Goal: Register for event/course

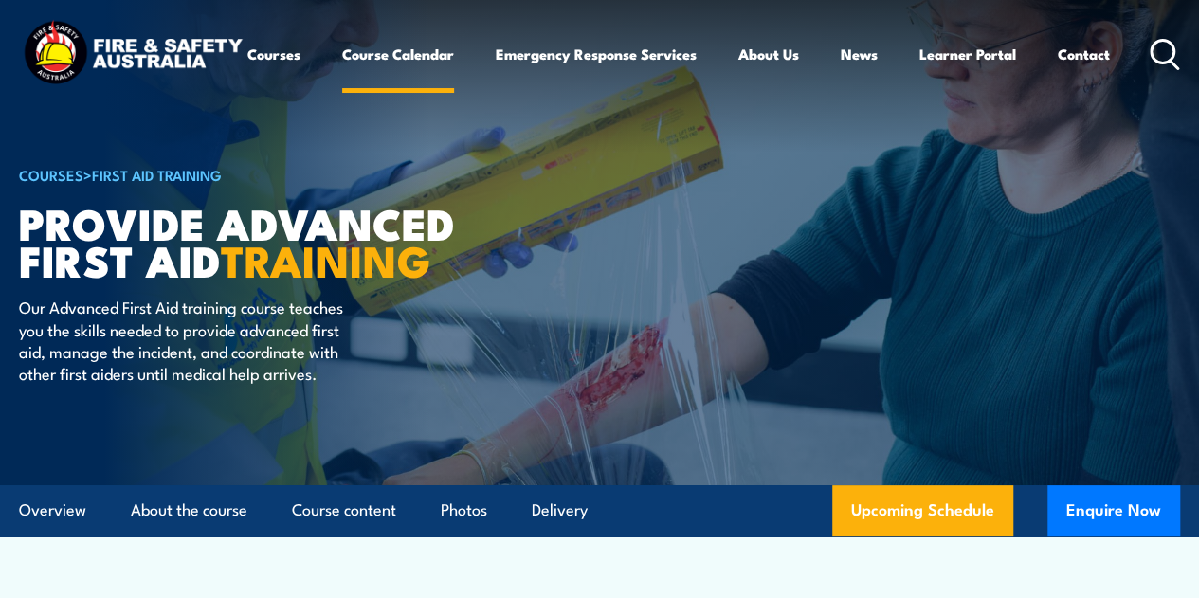
click at [342, 77] on link "Course Calendar" at bounding box center [398, 54] width 112 height 46
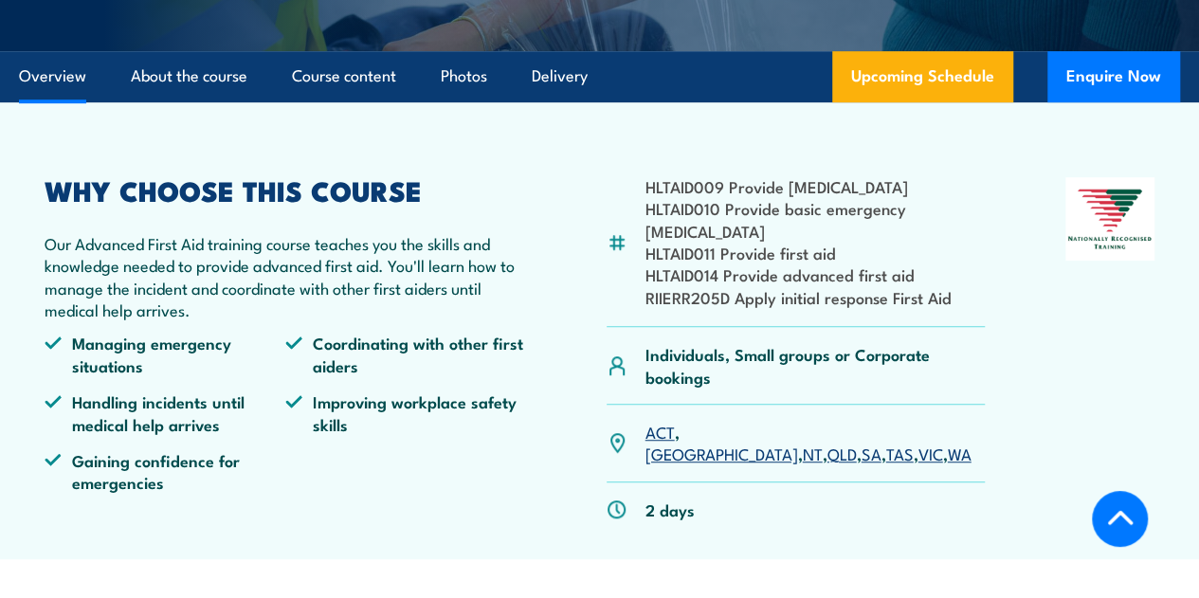
scroll to position [474, 0]
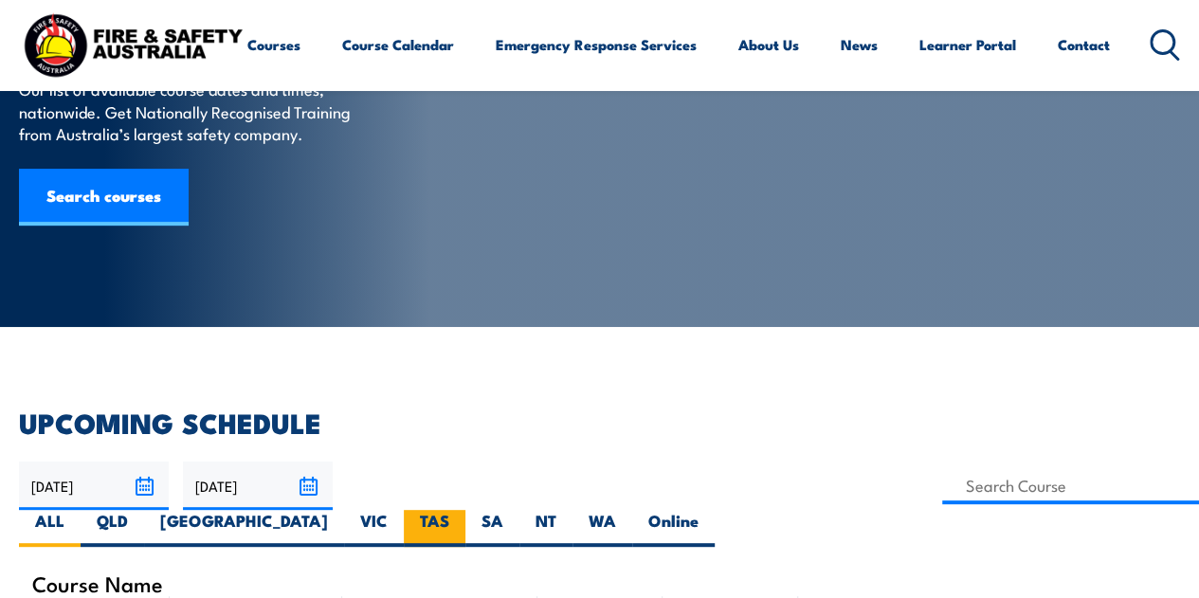
scroll to position [190, 0]
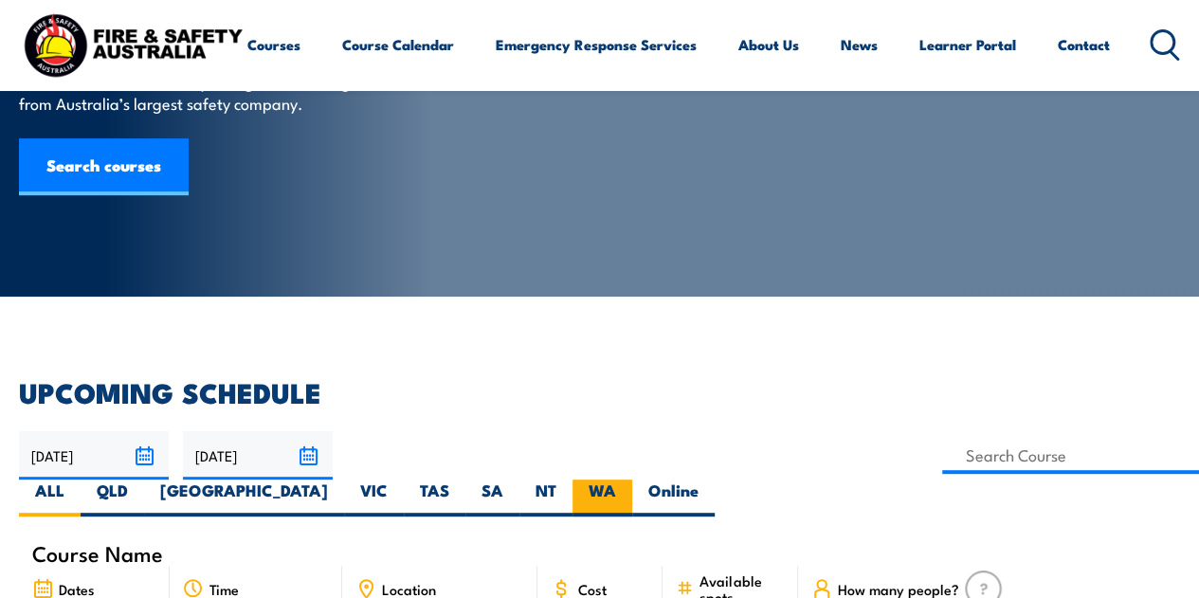
click at [632, 480] on label "WA" at bounding box center [603, 498] width 60 height 37
click at [629, 480] on input "WA" at bounding box center [622, 486] width 12 height 12
radio input "true"
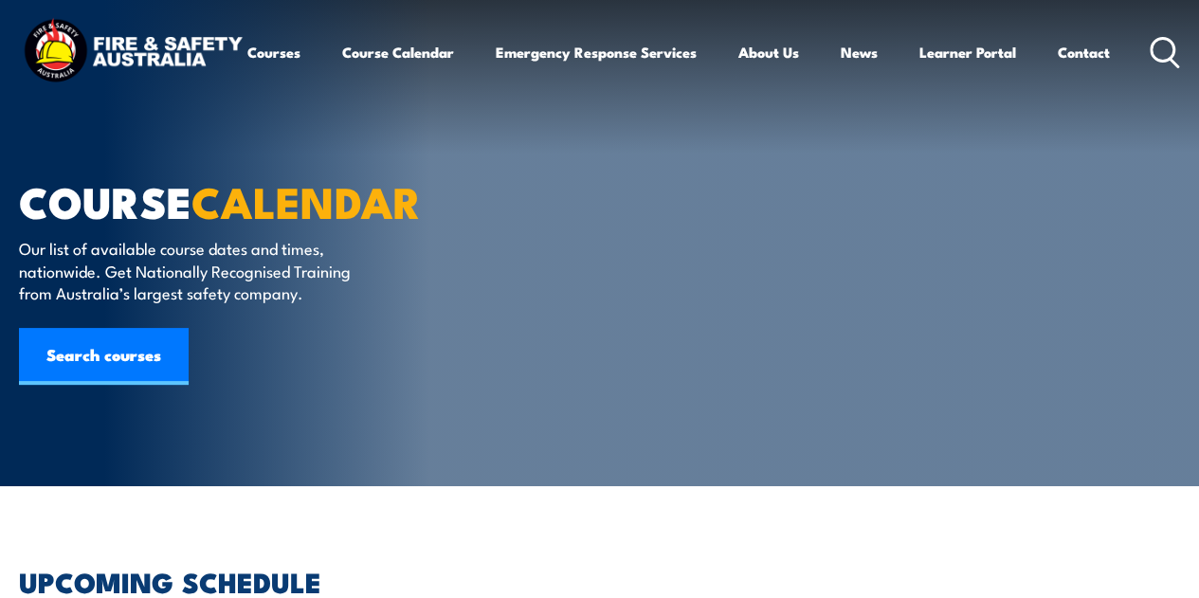
click at [165, 41] on img at bounding box center [133, 52] width 228 height 75
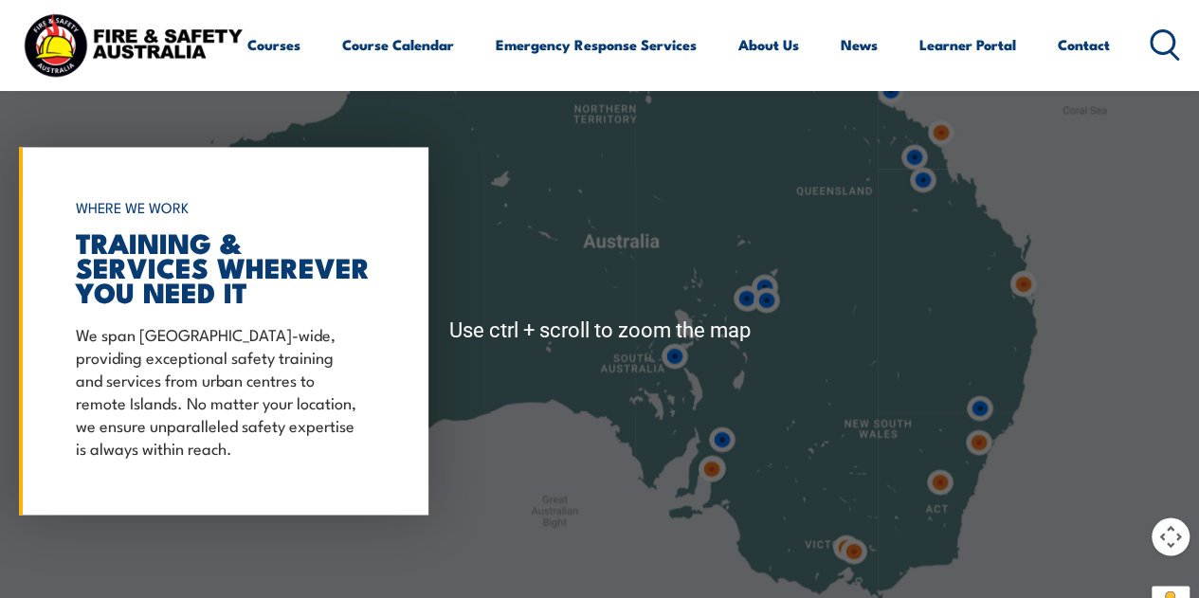
scroll to position [1327, 0]
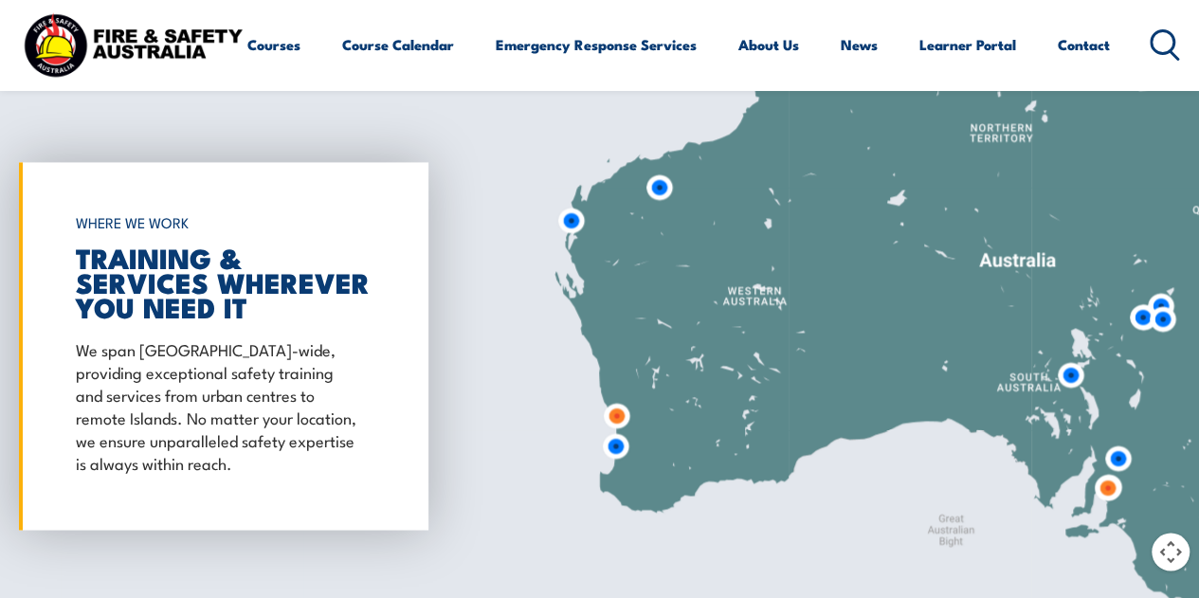
drag, startPoint x: 538, startPoint y: 356, endPoint x: 868, endPoint y: 382, distance: 332.0
click at [940, 359] on div at bounding box center [599, 345] width 1199 height 631
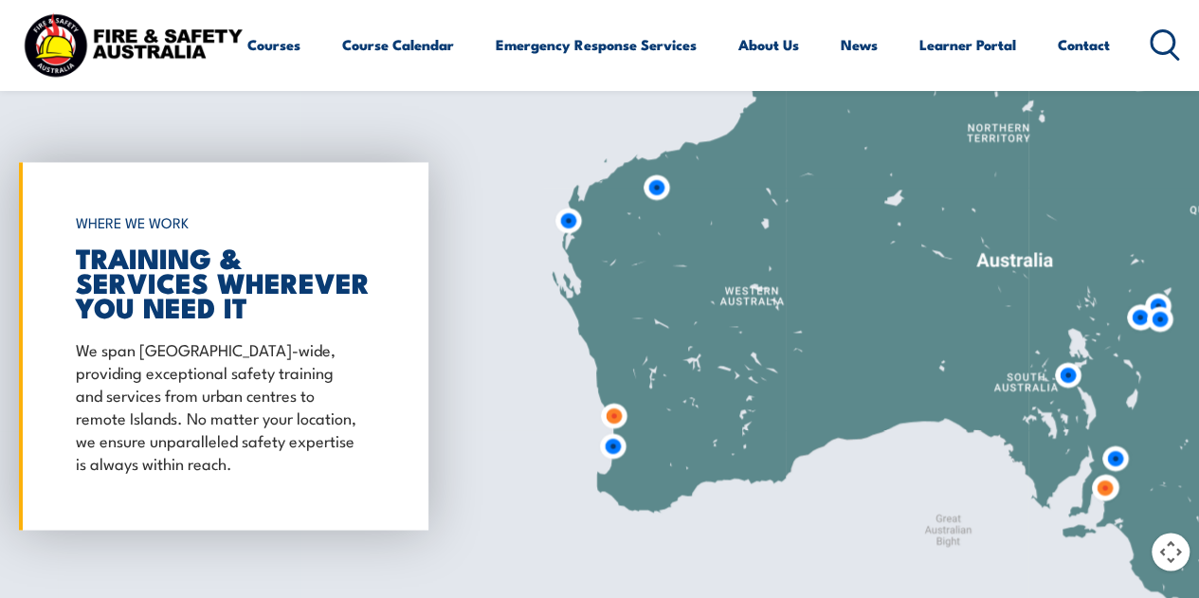
click at [612, 444] on img at bounding box center [613, 446] width 50 height 50
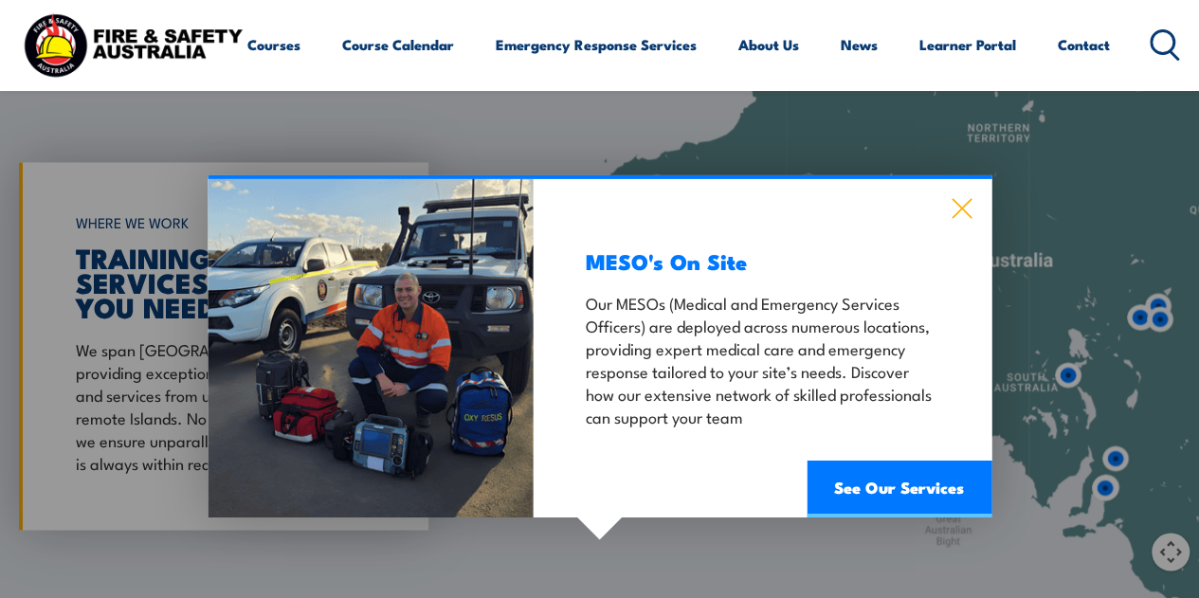
click at [963, 205] on icon at bounding box center [962, 207] width 22 height 21
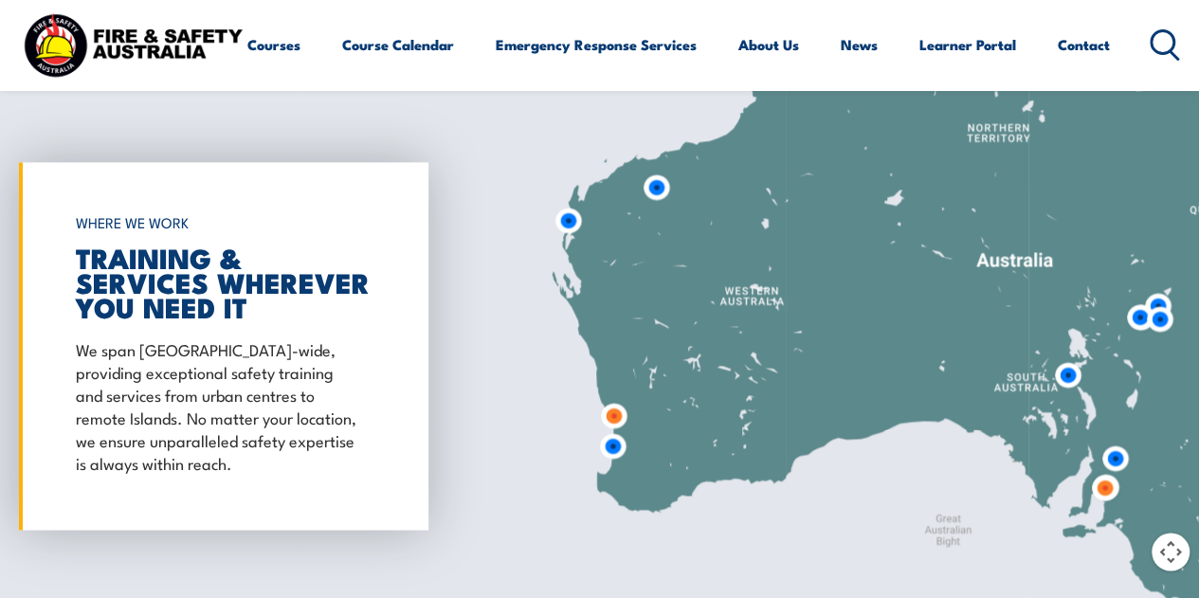
click at [611, 409] on img at bounding box center [614, 416] width 50 height 50
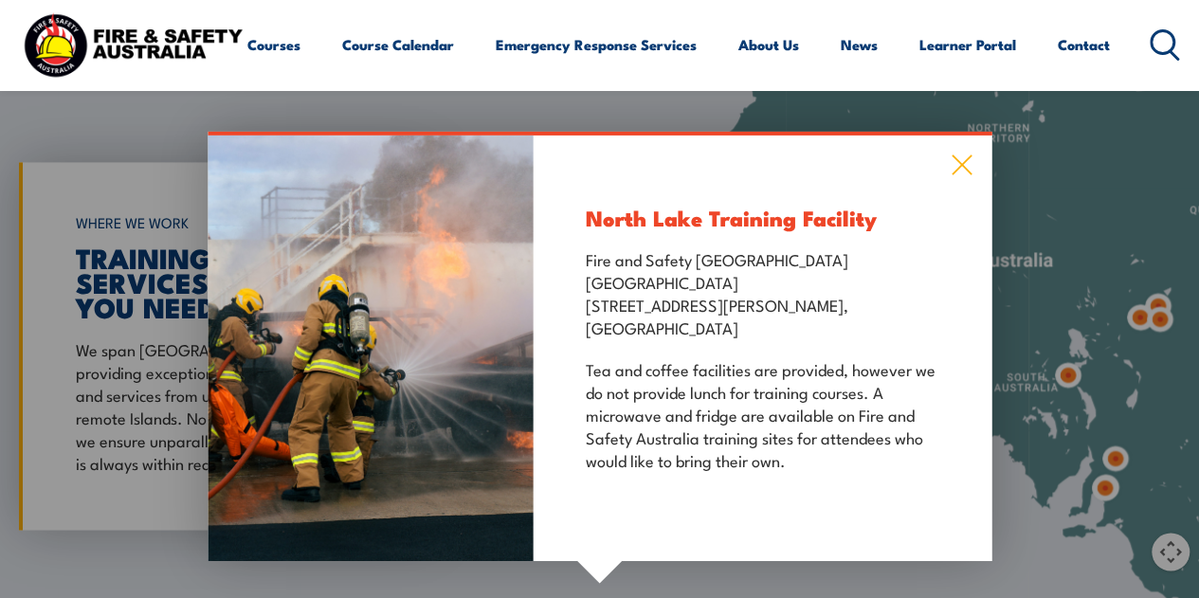
click at [957, 157] on icon at bounding box center [962, 164] width 22 height 21
